Goal: Task Accomplishment & Management: Use online tool/utility

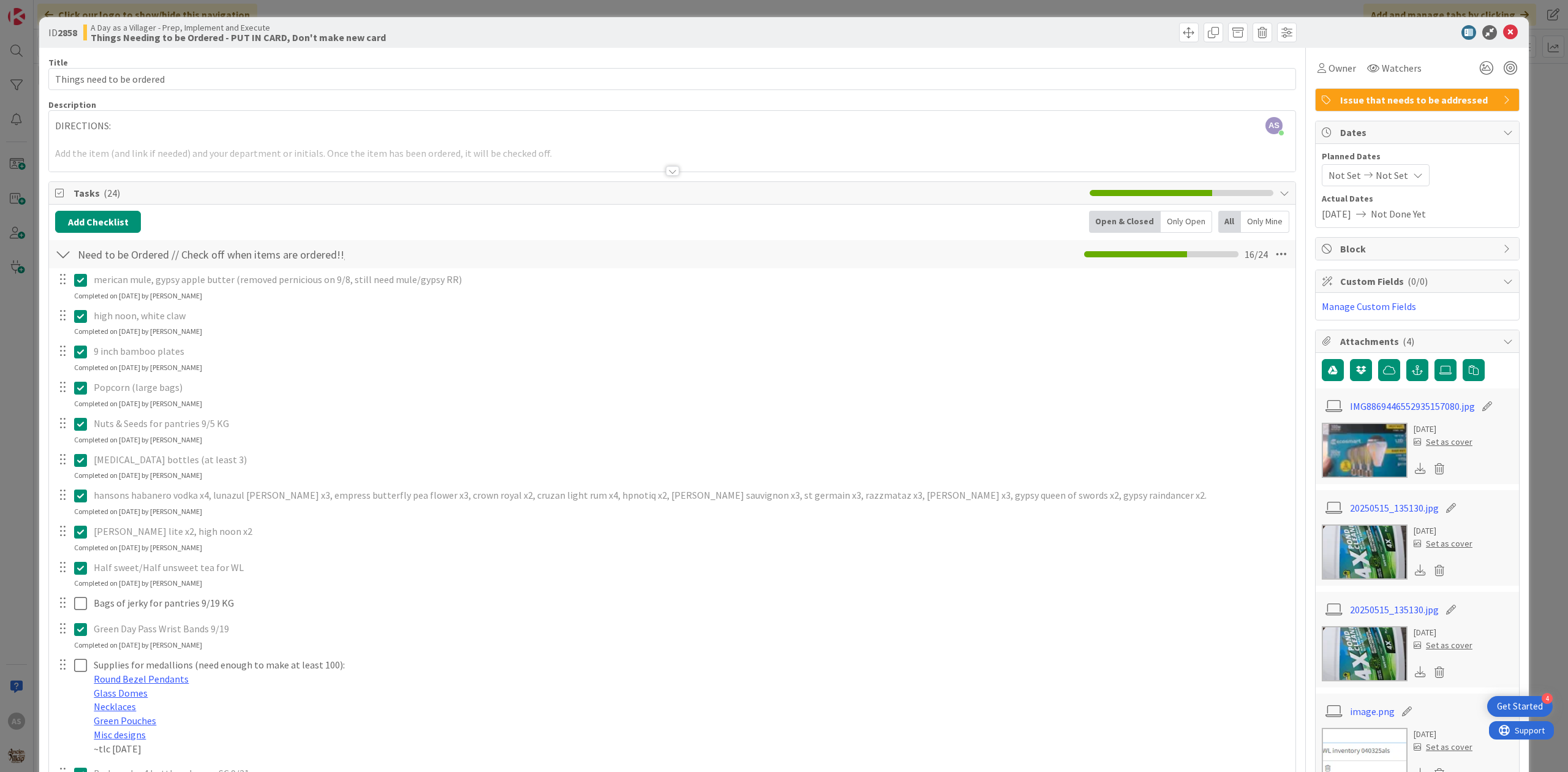
scroll to position [597, 0]
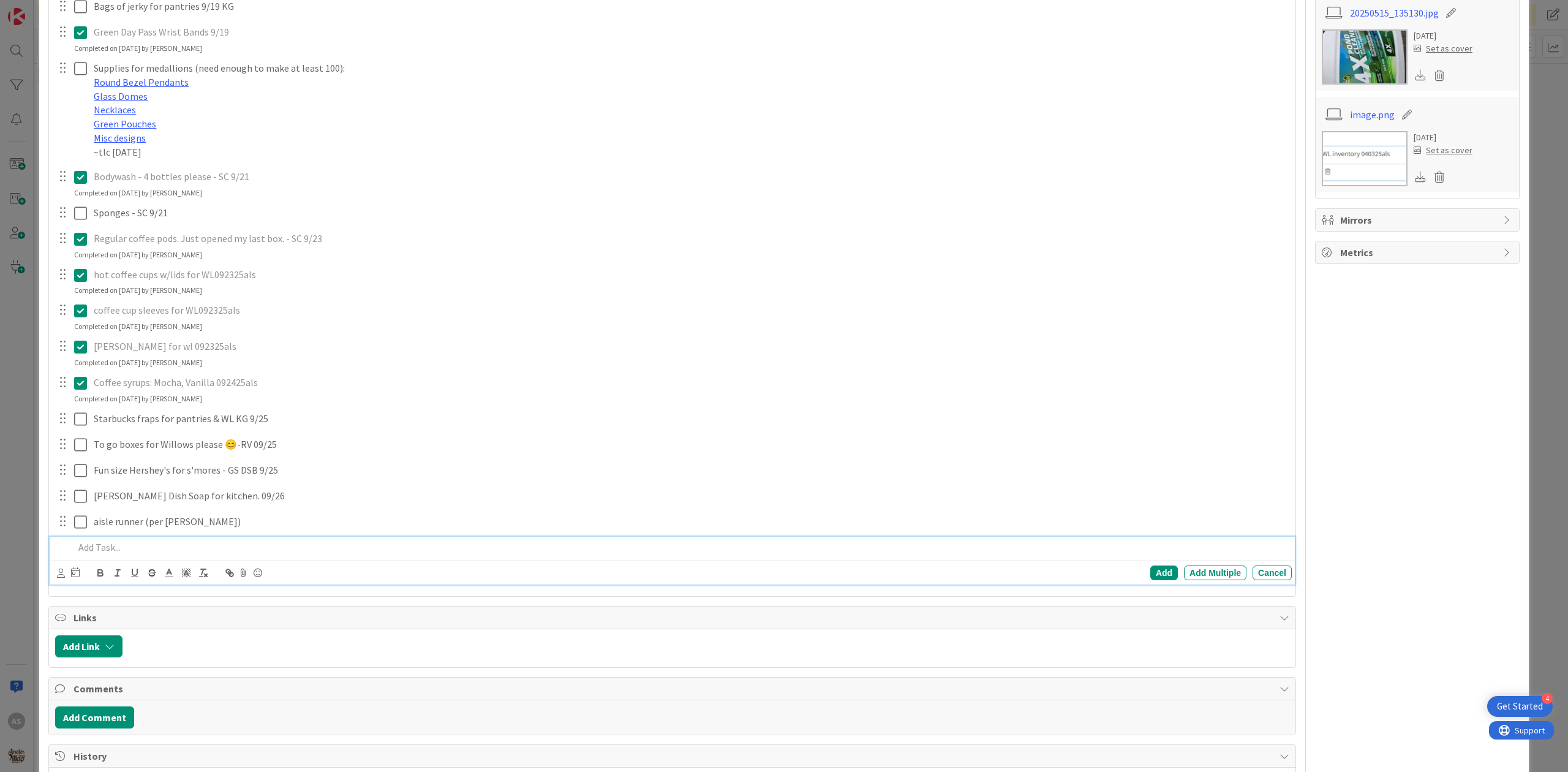
click at [121, 549] on p at bounding box center [680, 547] width 1213 height 14
drag, startPoint x: 442, startPoint y: 550, endPoint x: 385, endPoint y: 544, distance: 57.3
click at [385, 544] on p "please order this syringe so [PERSON_NAME] can fill the bubbles quicker and eas…" at bounding box center [680, 547] width 1213 height 14
click at [433, 553] on p "please order this syringe so [PERSON_NAME] can fill the bubbles quicker and eas…" at bounding box center [680, 547] width 1213 height 14
drag, startPoint x: 412, startPoint y: 550, endPoint x: 382, endPoint y: 550, distance: 30.0
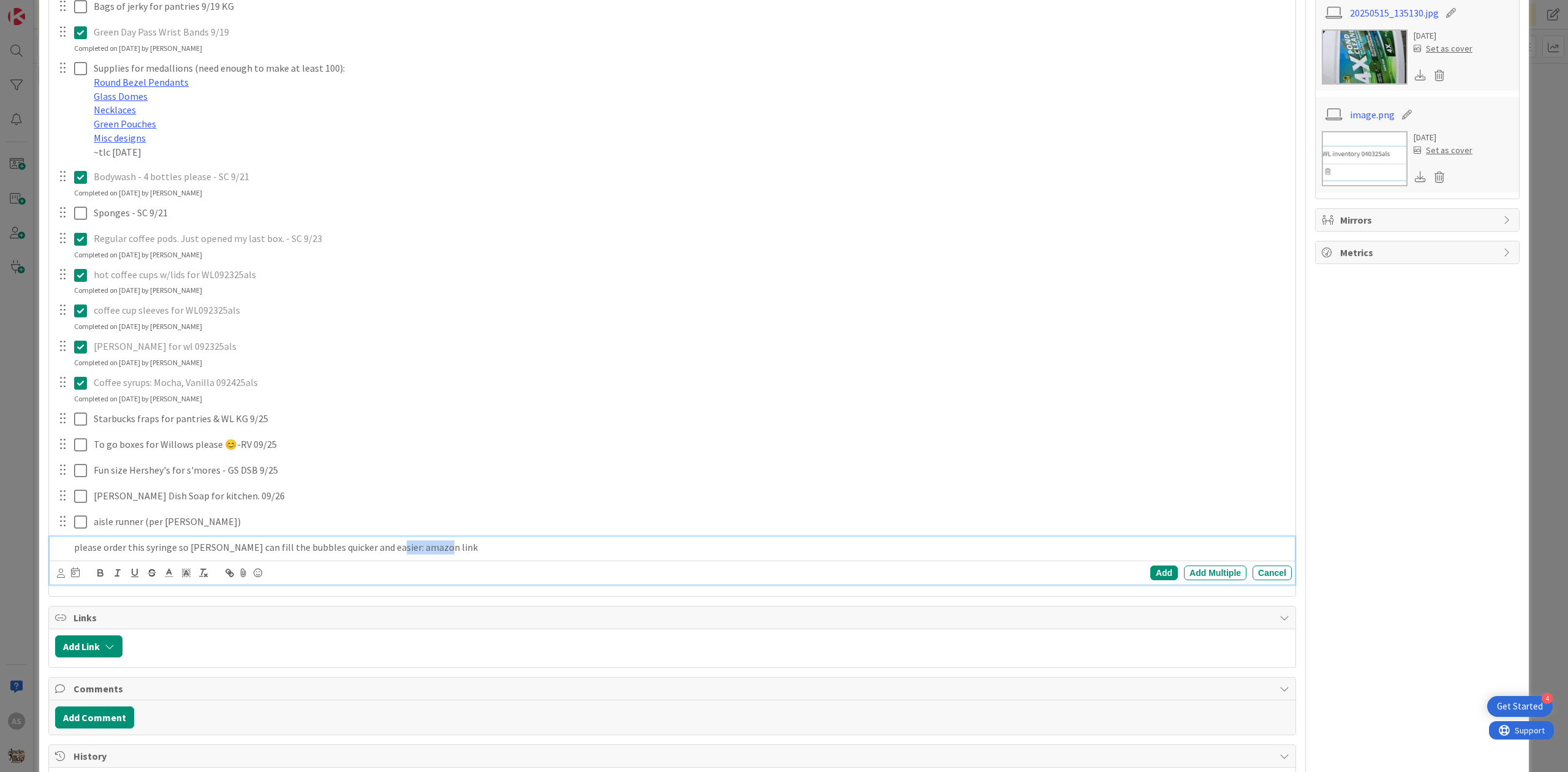
click at [382, 550] on p "please order this syringe so [PERSON_NAME] can fill the bubbles quicker and eas…" at bounding box center [680, 547] width 1213 height 14
click at [230, 574] on icon "button" at bounding box center [231, 574] width 4 height 4
paste input "[URL][DOMAIN_NAME]"
type input "[URL][DOMAIN_NAME]"
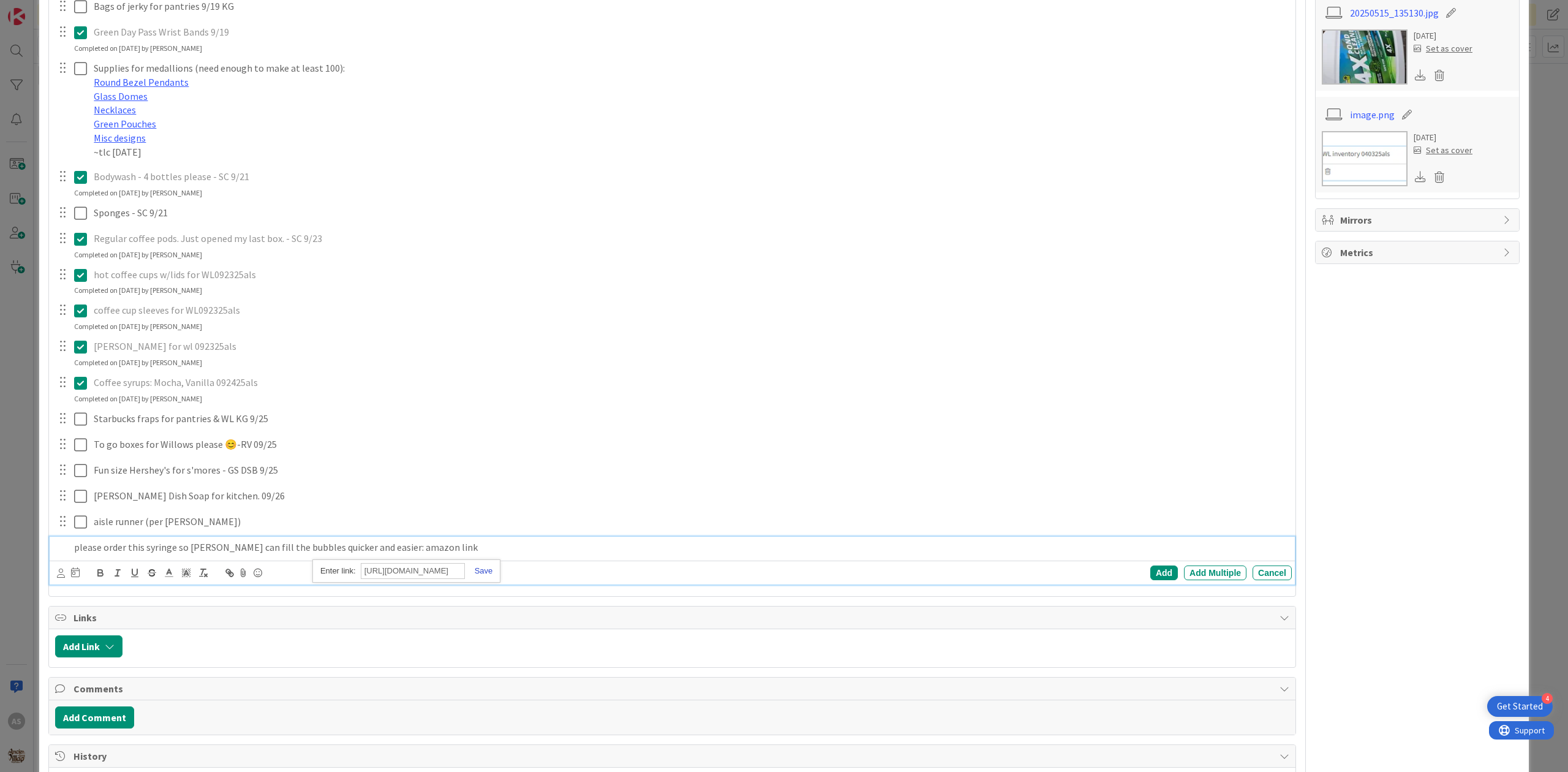
scroll to position [0, 0]
click at [488, 574] on link at bounding box center [479, 570] width 28 height 9
click at [1157, 572] on div "Add" at bounding box center [1164, 572] width 28 height 15
click at [500, 560] on div "merican mule, gypsy apple butter (removed pernicious on 9/8, still need mule/gy…" at bounding box center [672, 130] width 1234 height 917
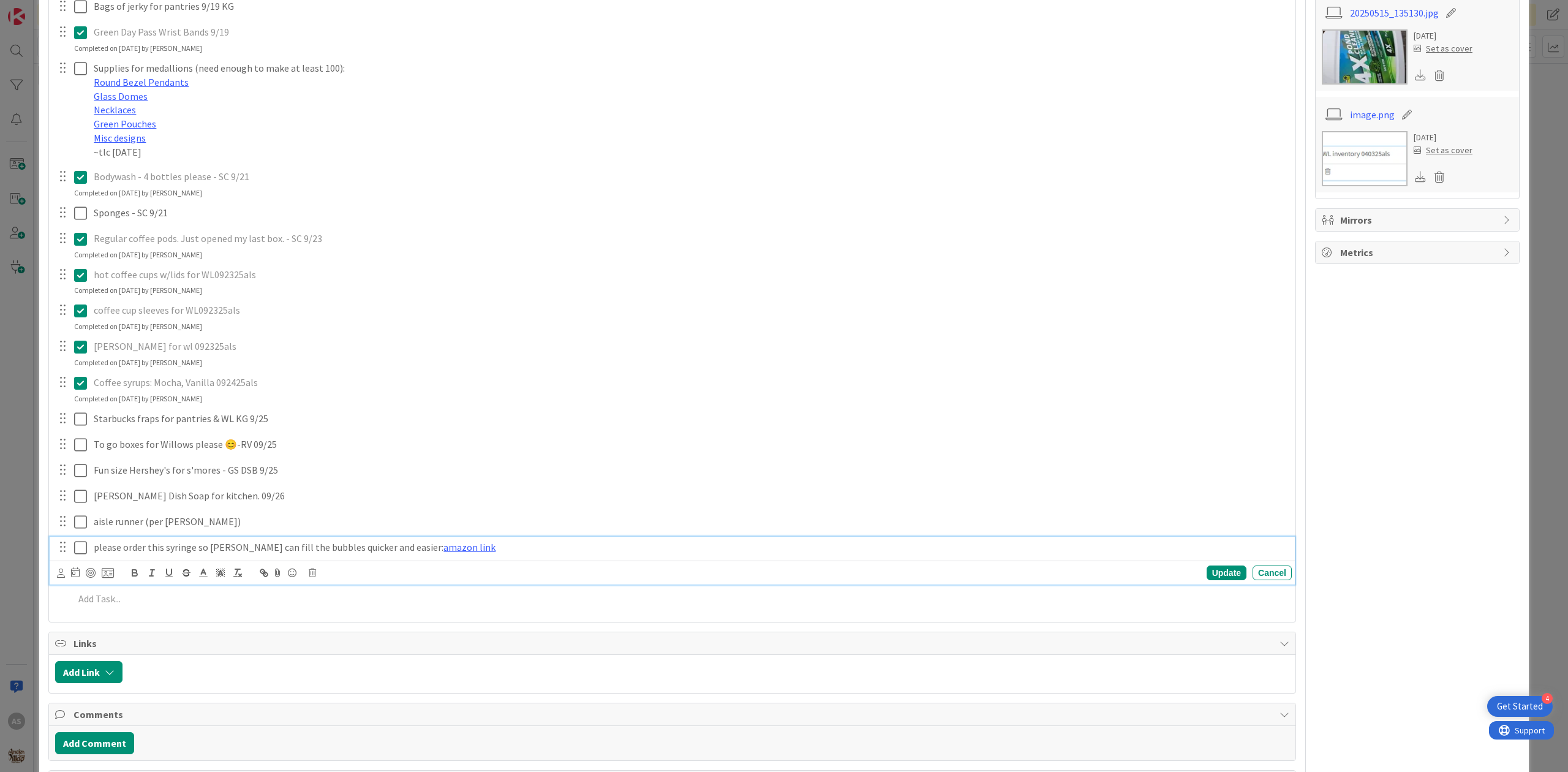
click at [490, 551] on p "please order this syringe so [PERSON_NAME] can fill the bubbles quicker and eas…" at bounding box center [690, 547] width 1193 height 14
click at [1208, 576] on div "Update" at bounding box center [1226, 572] width 40 height 15
click at [605, 553] on p "please order this syringe so [PERSON_NAME] can fill the bubbles quicker and eas…" at bounding box center [690, 547] width 1193 height 14
click at [565, 544] on p "please order this syringe so [PERSON_NAME] can fill the bubbles quicker and eas…" at bounding box center [690, 547] width 1193 height 14
click at [1209, 582] on div "Update Cancel" at bounding box center [673, 572] width 1246 height 24
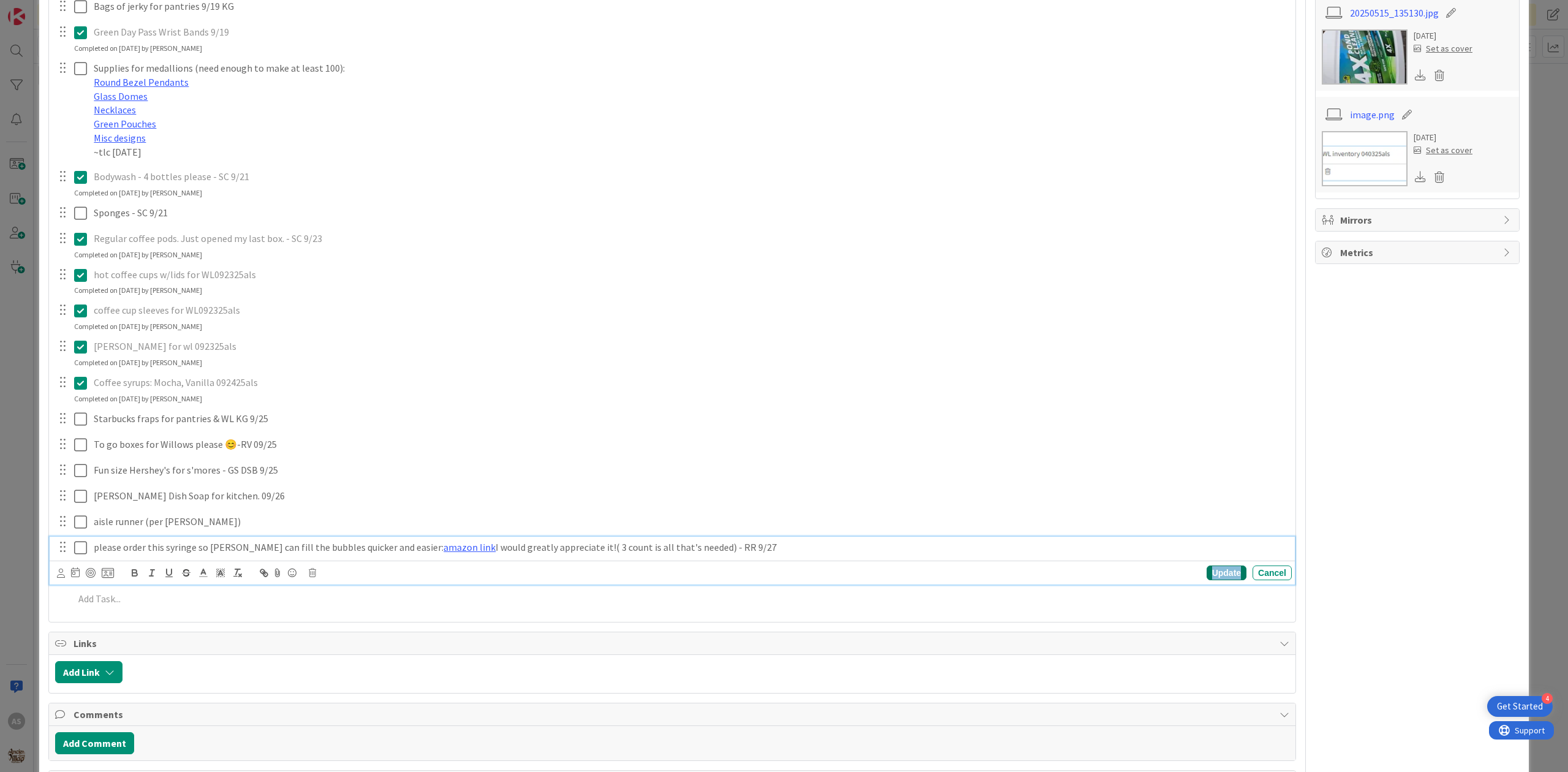
click at [1211, 579] on div "Update" at bounding box center [1226, 572] width 40 height 15
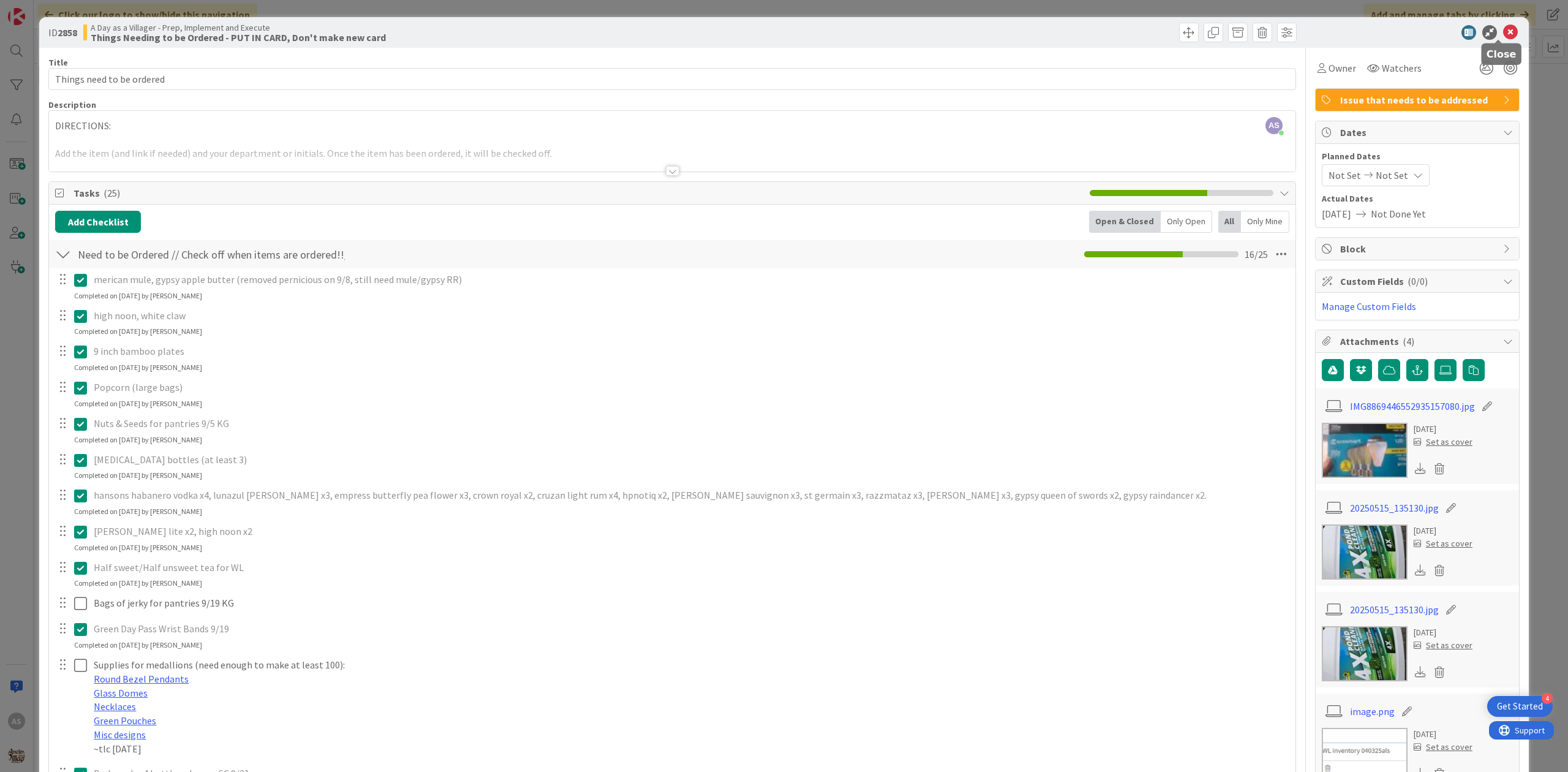
click at [1503, 35] on icon at bounding box center [1510, 32] width 15 height 15
